Goal: Navigation & Orientation: Find specific page/section

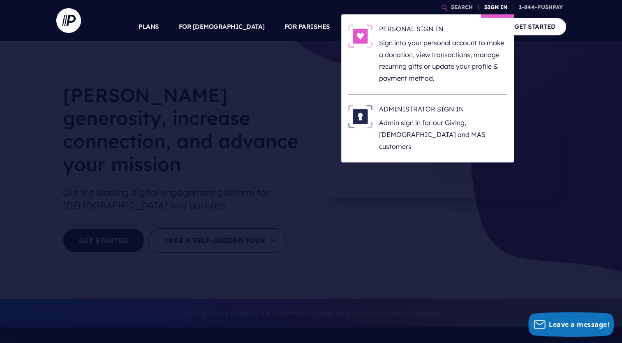
click at [494, 9] on link "SIGN IN" at bounding box center [496, 7] width 30 height 14
click at [360, 117] on img at bounding box center [360, 116] width 25 height 24
click at [493, 10] on link "SIGN IN" at bounding box center [496, 7] width 30 height 14
click at [361, 121] on img at bounding box center [360, 116] width 25 height 24
